Goal: Task Accomplishment & Management: Use online tool/utility

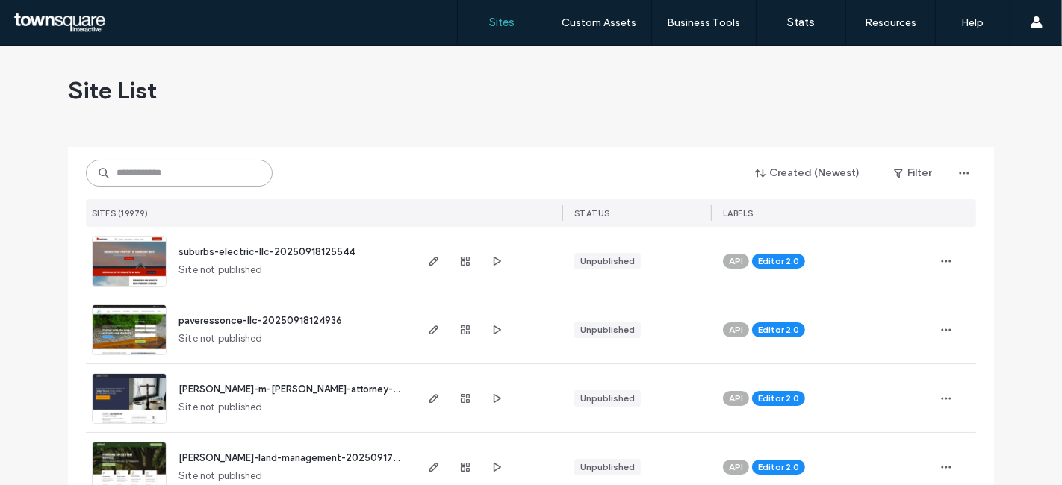
click at [190, 161] on input at bounding box center [179, 173] width 187 height 27
paste input "**********"
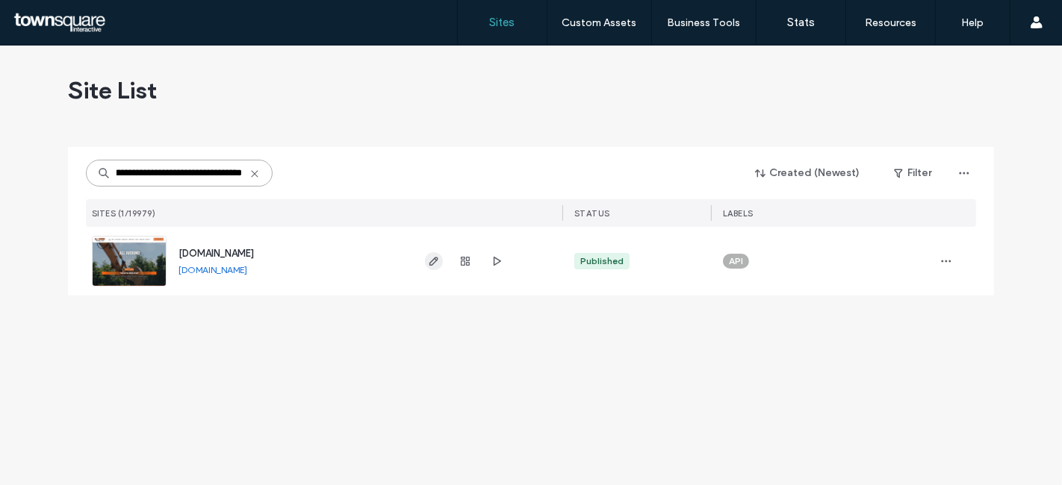
type input "**********"
click at [435, 265] on icon "button" at bounding box center [434, 261] width 12 height 12
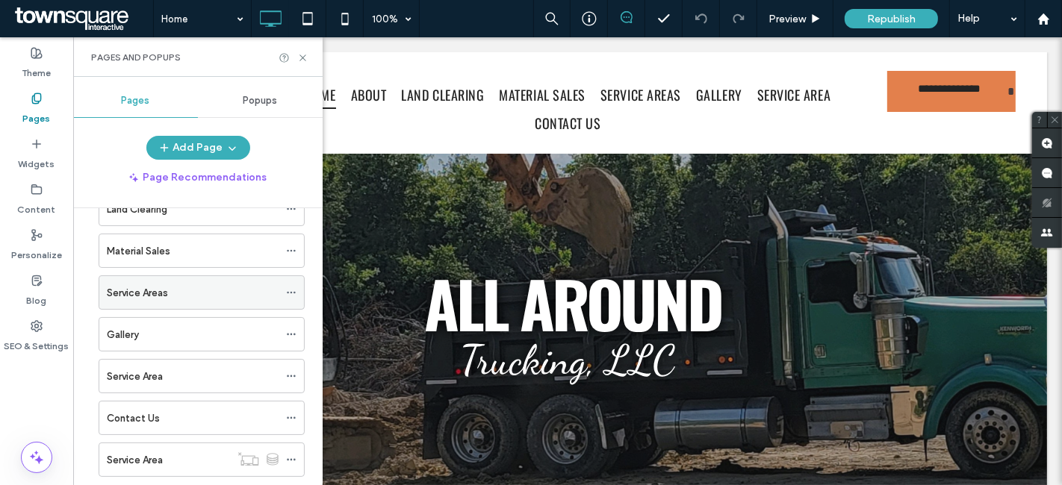
click at [295, 288] on icon at bounding box center [291, 293] width 10 height 10
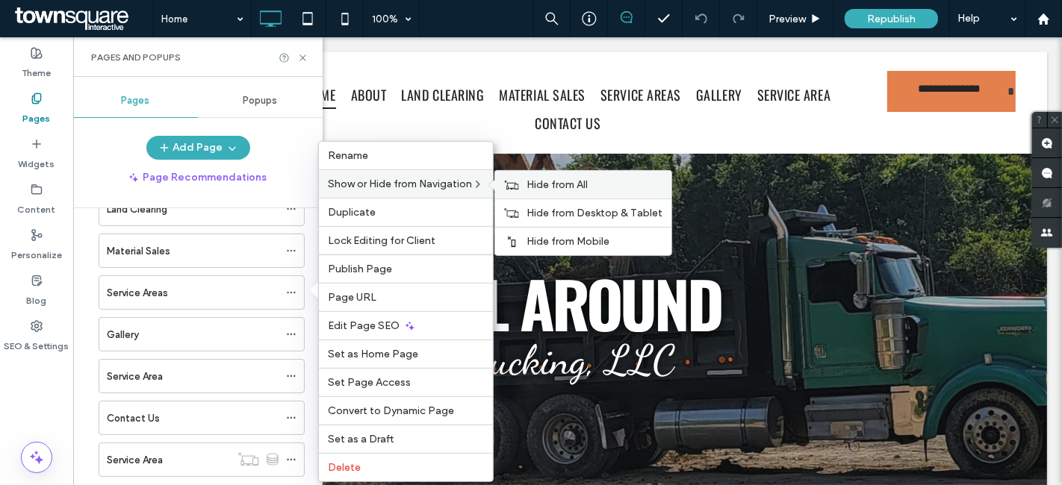
click at [518, 175] on div "Hide from All" at bounding box center [583, 185] width 176 height 28
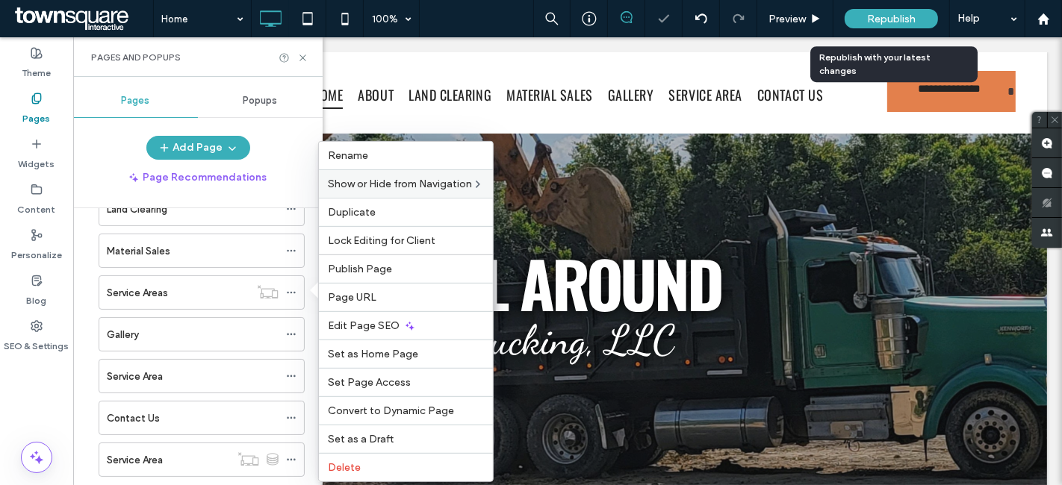
click at [876, 11] on div "Republish" at bounding box center [891, 18] width 93 height 19
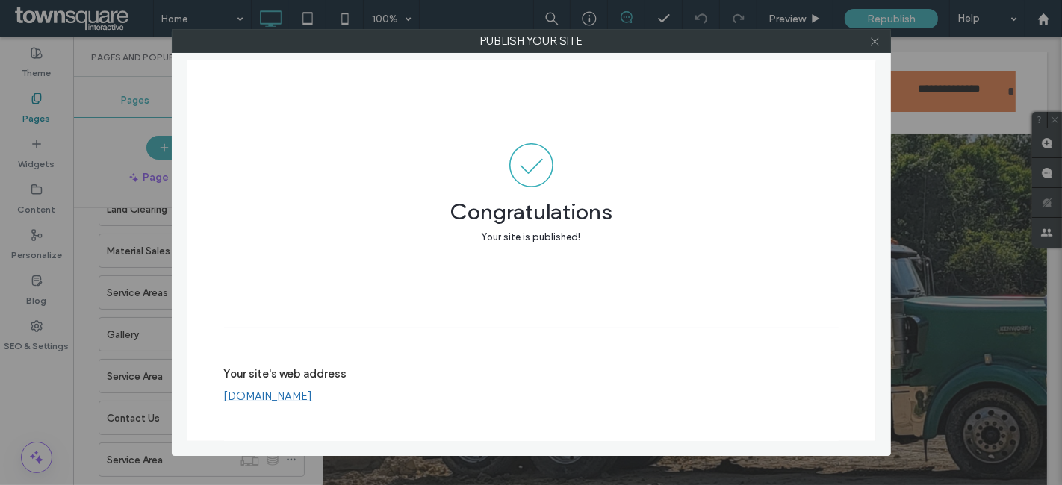
click at [874, 42] on icon at bounding box center [874, 41] width 11 height 11
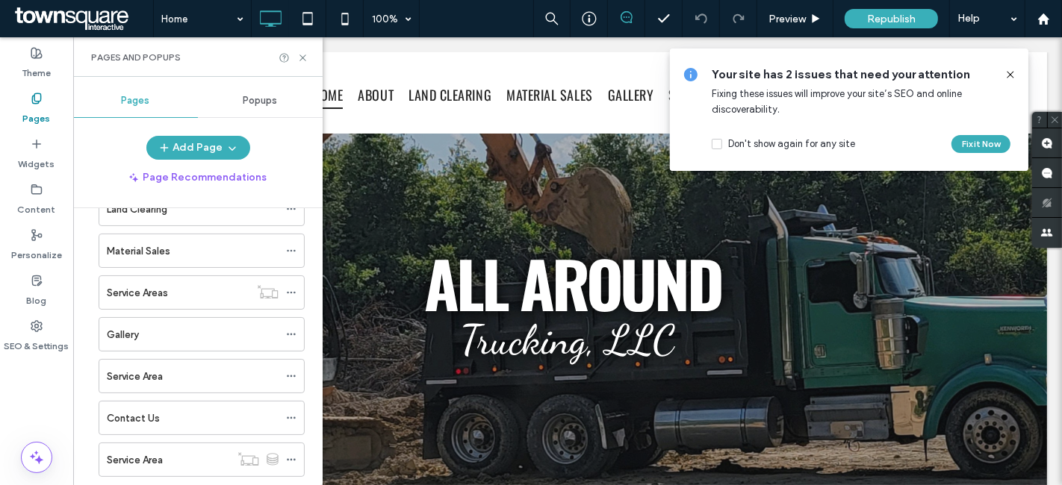
click at [168, 373] on div "Service Area" at bounding box center [193, 377] width 172 height 16
click at [300, 58] on icon at bounding box center [302, 57] width 11 height 11
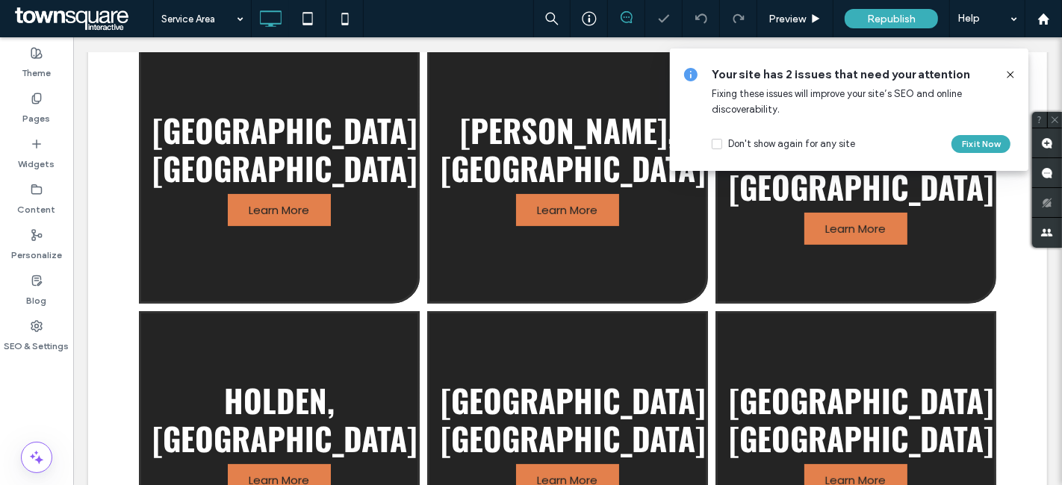
scroll to position [338, 0]
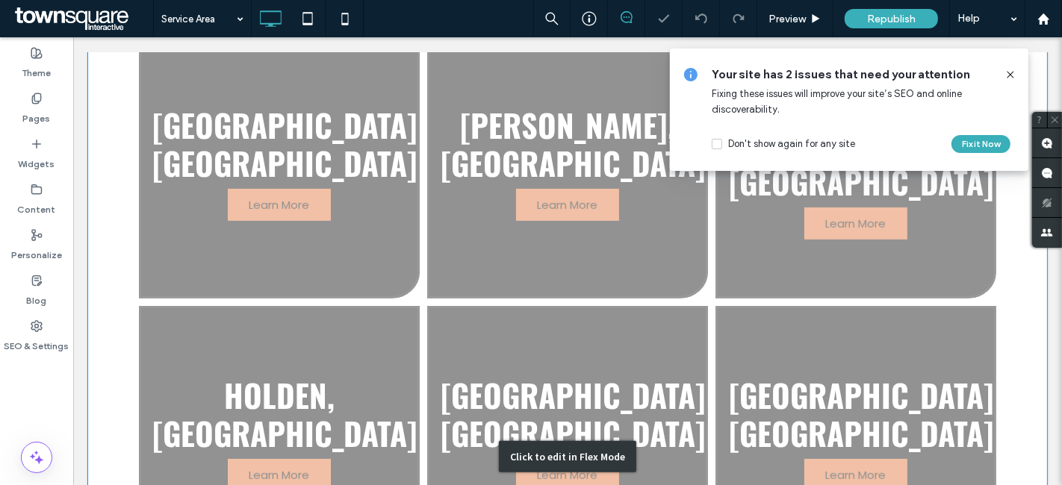
click at [291, 174] on div "Click to edit in Flex Mode" at bounding box center [566, 456] width 959 height 880
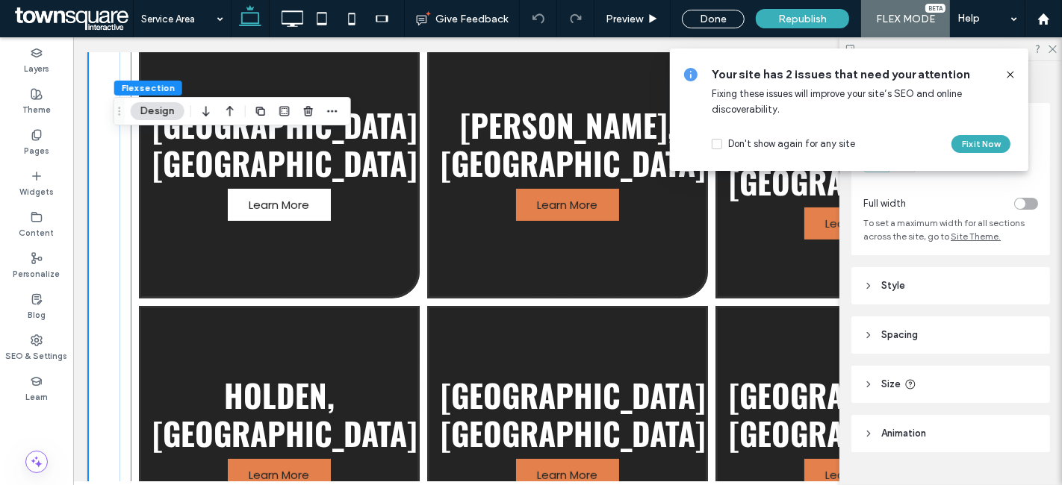
click at [246, 189] on span "Learn More" at bounding box center [278, 205] width 90 height 32
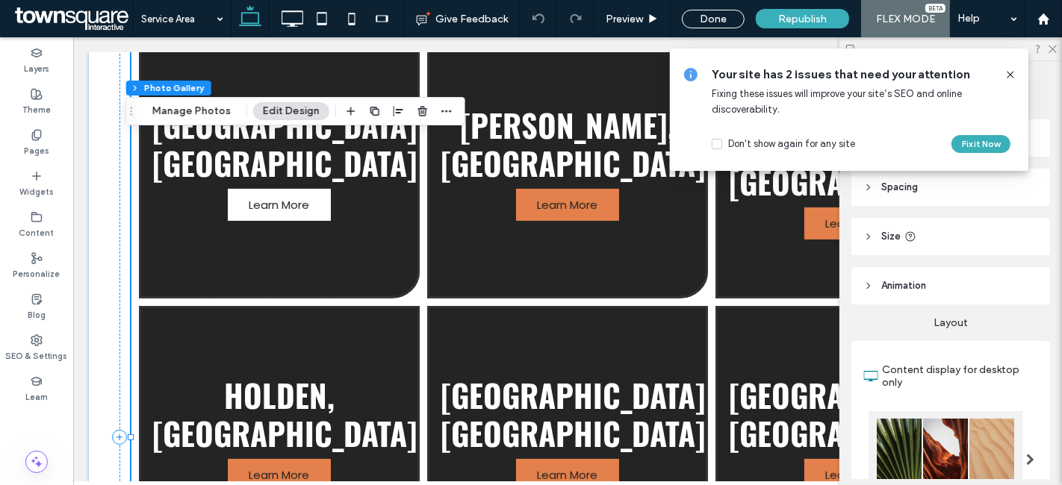
click at [246, 189] on span "Learn More" at bounding box center [278, 205] width 90 height 32
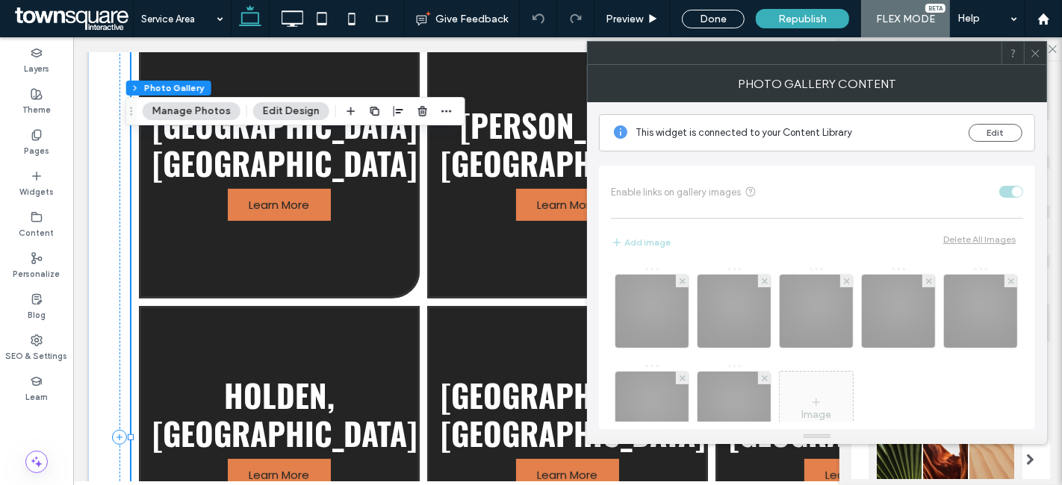
scroll to position [46, 0]
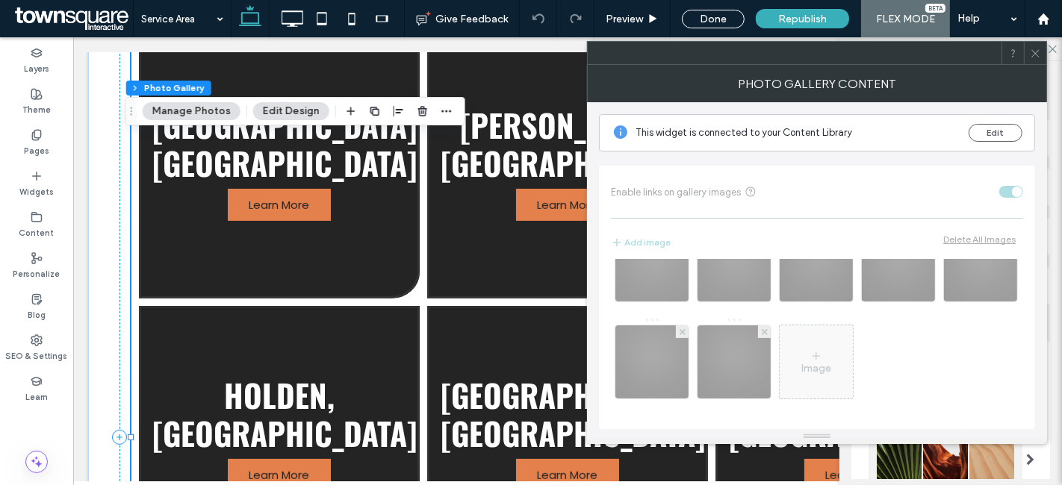
click at [1035, 60] on span at bounding box center [1035, 53] width 11 height 22
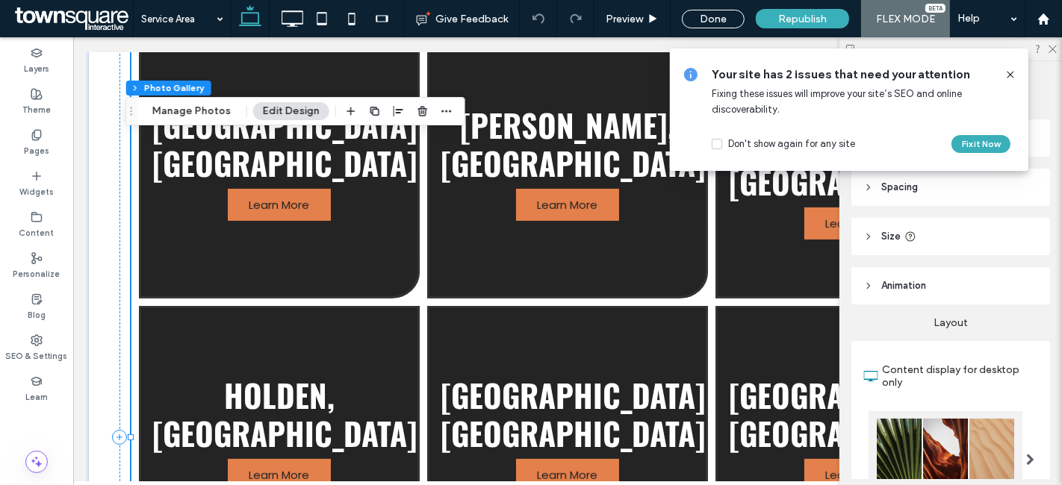
click at [196, 101] on div "Flex section Flex column Photo Gallery Manage Photos Edit Design" at bounding box center [295, 111] width 340 height 28
click at [196, 105] on button "Manage Photos" at bounding box center [192, 111] width 98 height 18
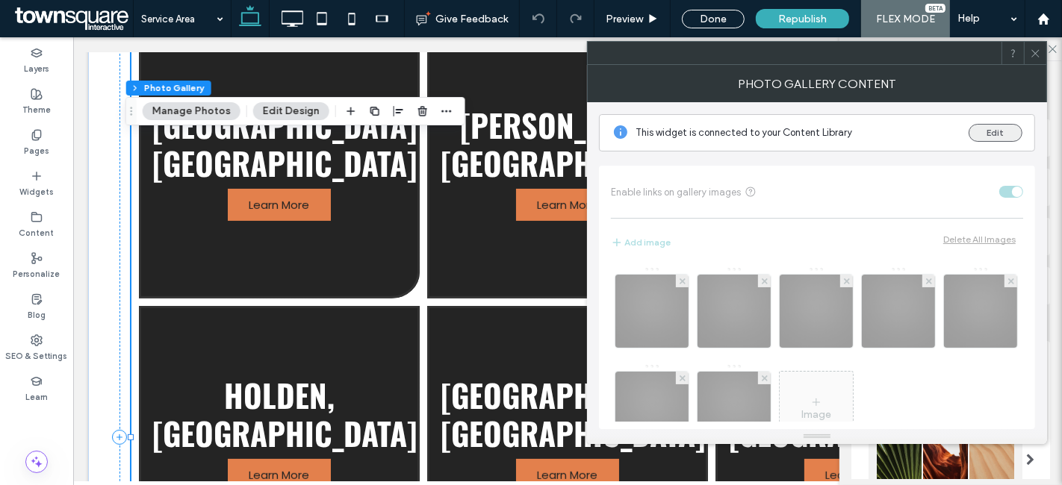
click at [989, 131] on button "Edit" at bounding box center [996, 133] width 54 height 18
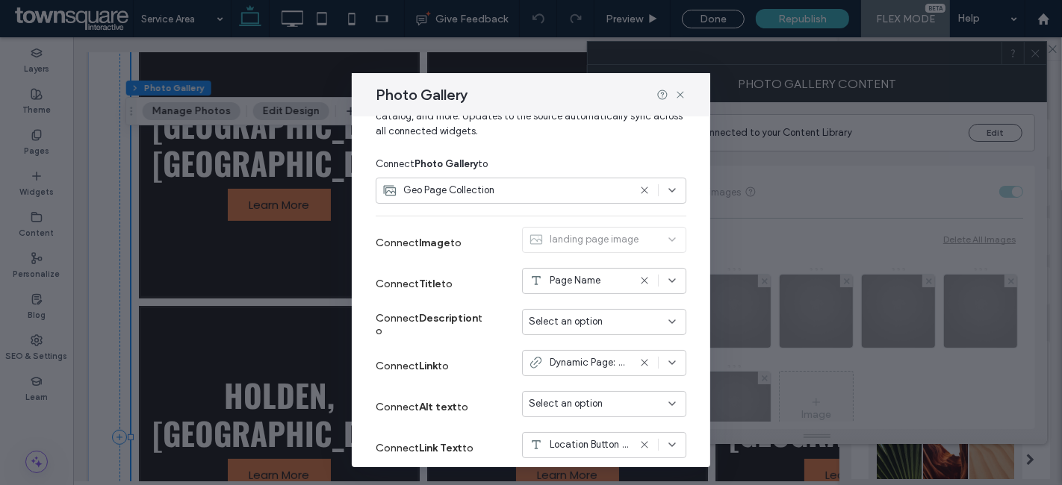
scroll to position [113, 0]
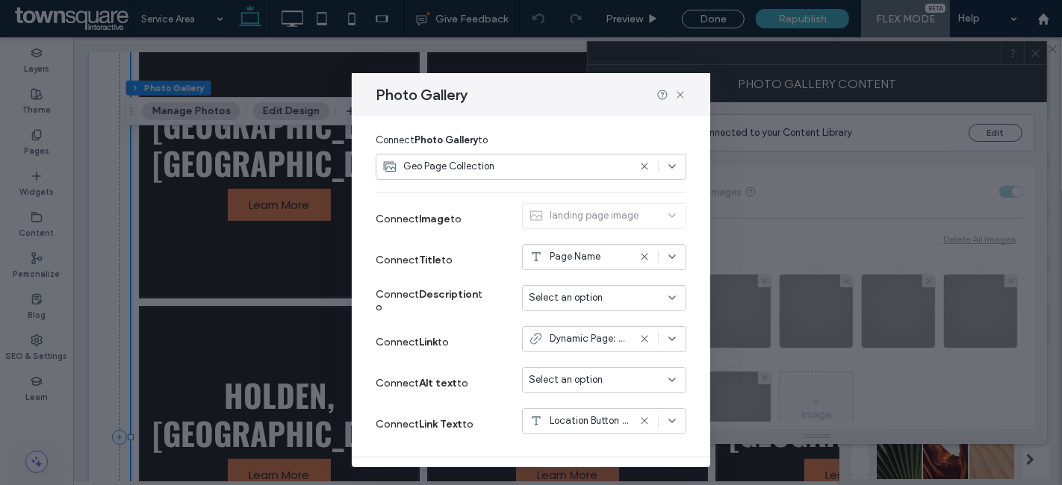
click at [666, 162] on icon at bounding box center [672, 167] width 12 height 12
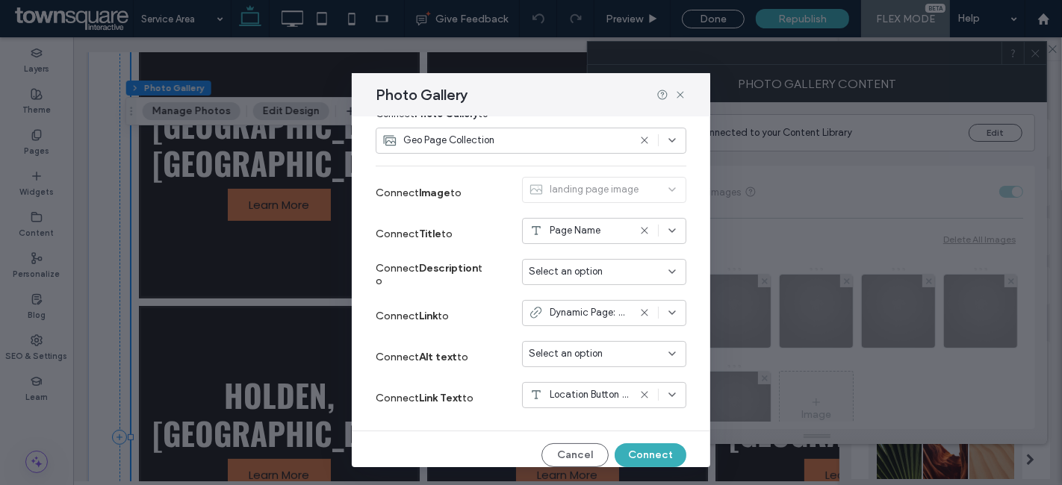
scroll to position [149, 0]
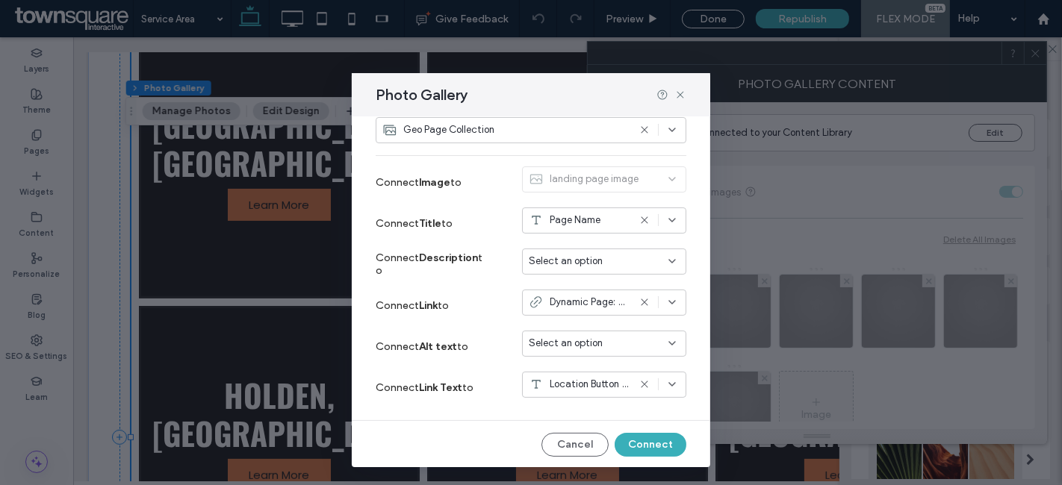
click at [665, 299] on div "Dynamic Page: Service Area" at bounding box center [604, 303] width 164 height 26
click at [689, 273] on div "Connect Filter & sort Edit Content Connect widgets to data from the content lib…" at bounding box center [531, 291] width 358 height 351
click at [678, 95] on icon at bounding box center [680, 95] width 12 height 12
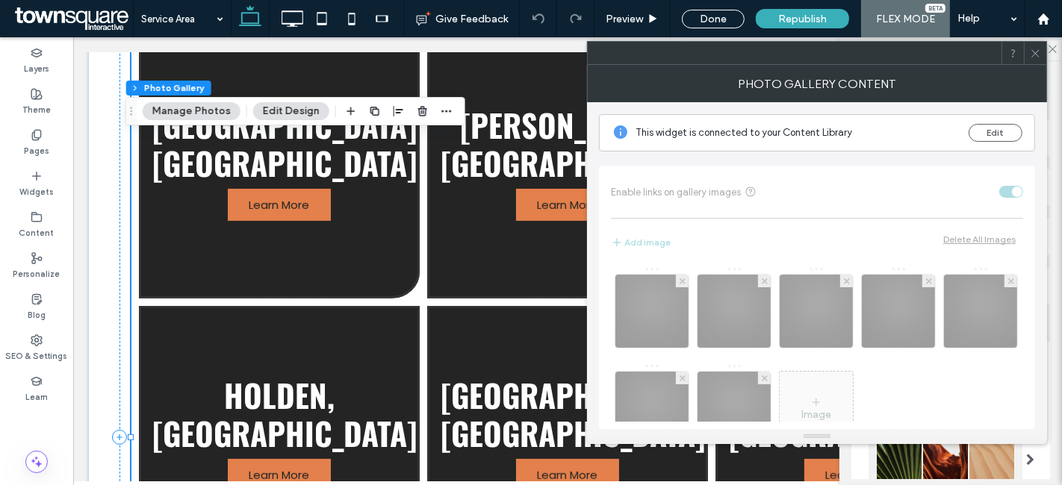
click at [1035, 63] on span at bounding box center [1035, 53] width 11 height 22
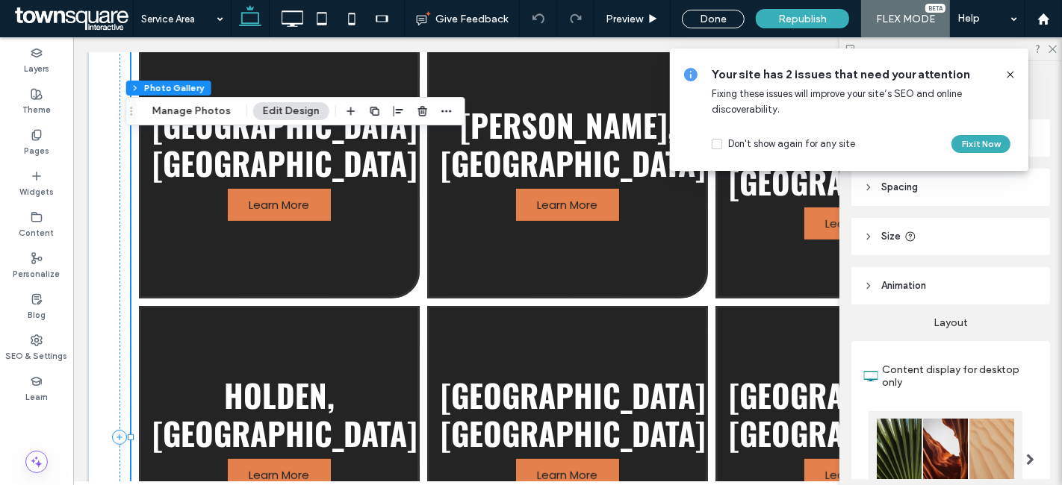
click at [1014, 77] on icon at bounding box center [1010, 75] width 12 height 12
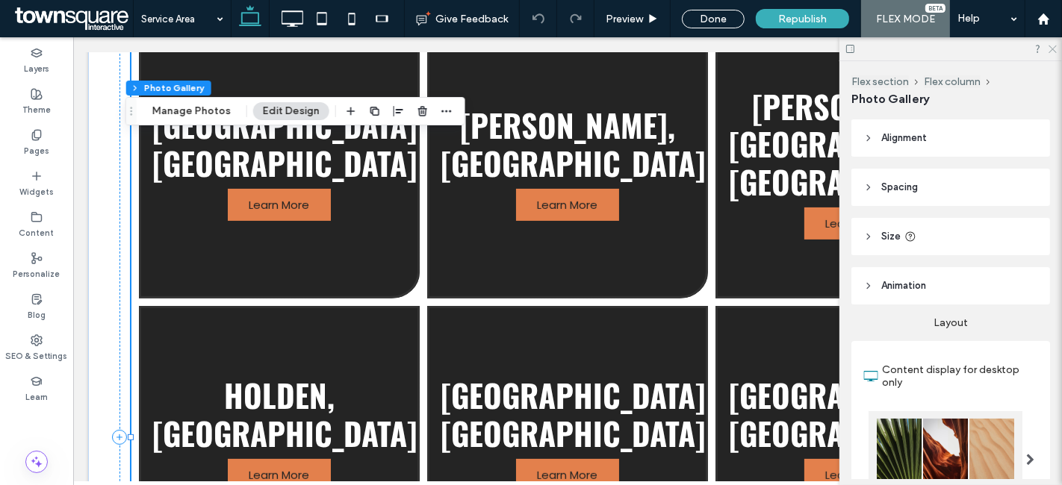
click at [1054, 50] on use at bounding box center [1052, 50] width 8 height 8
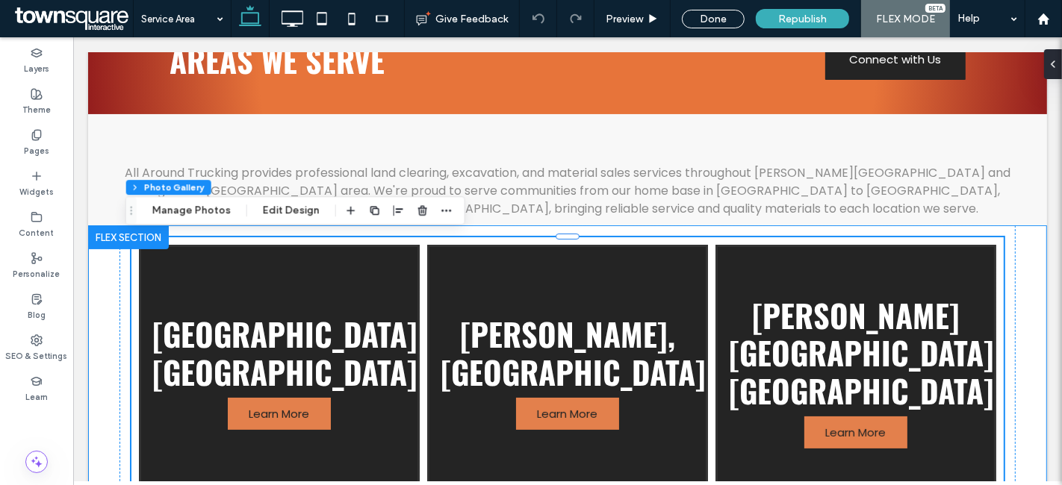
scroll to position [0, 0]
